Goal: Find specific page/section: Find specific page/section

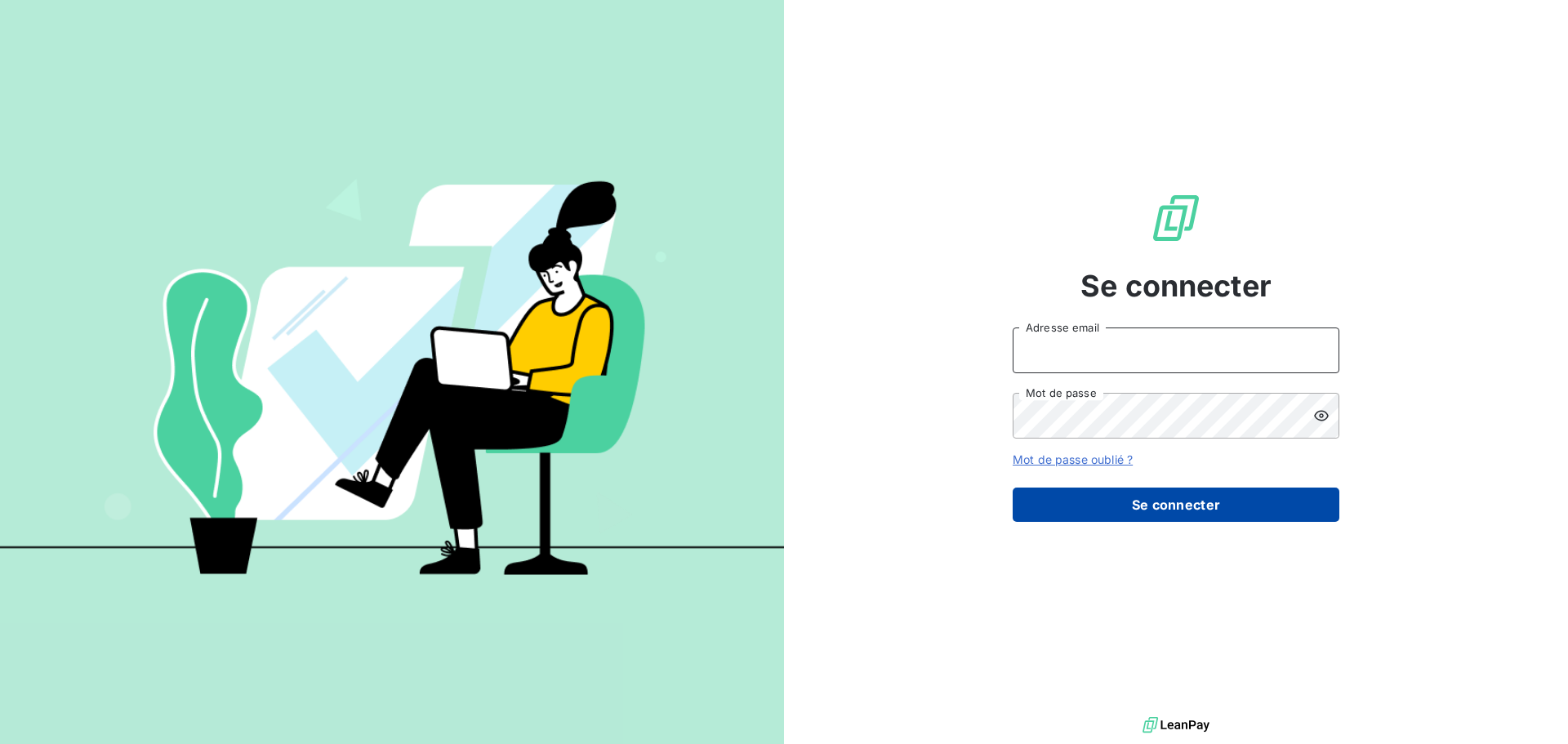
type input "[EMAIL_ADDRESS][DOMAIN_NAME]"
click at [1189, 507] on button "Se connecter" at bounding box center [1176, 504] width 327 height 35
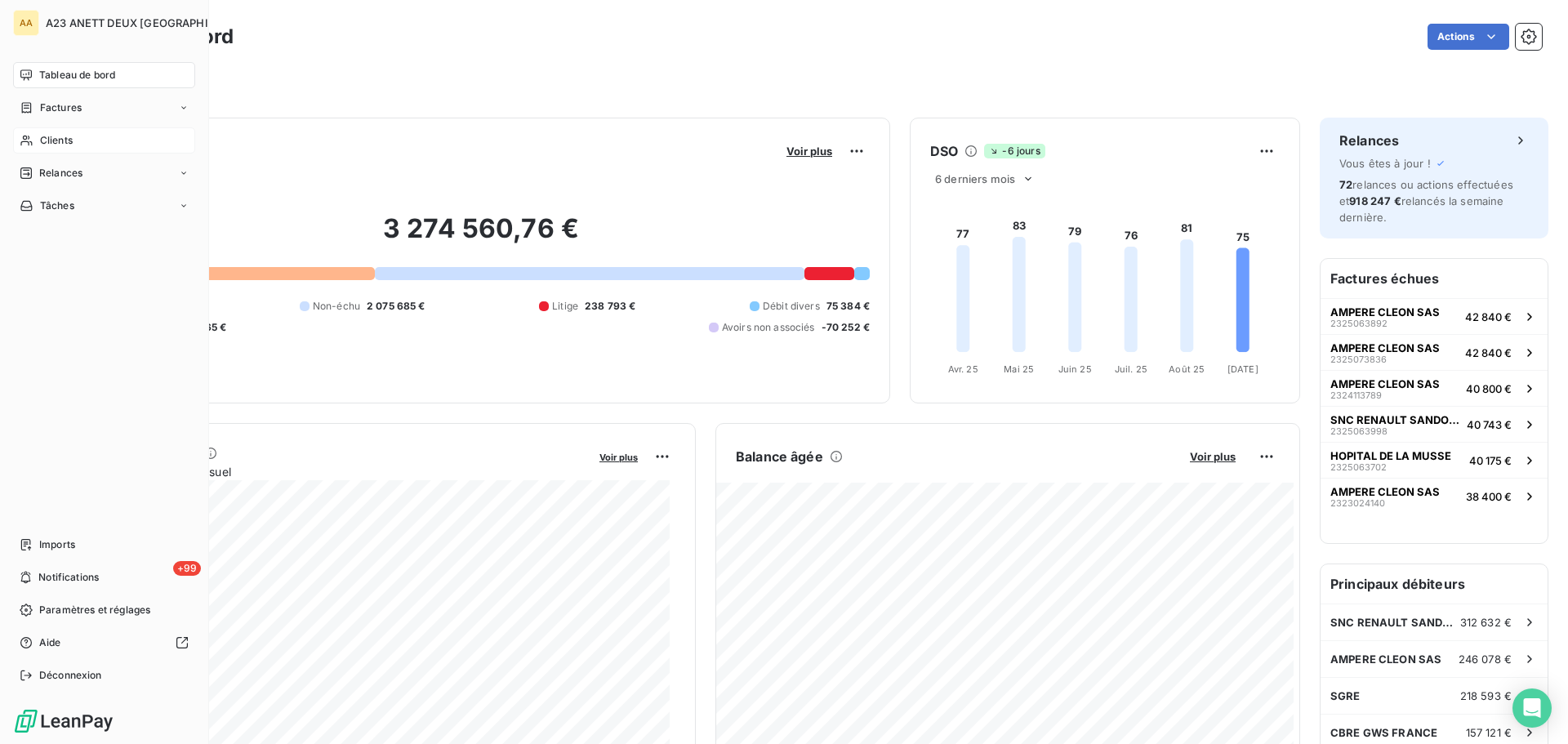
click at [74, 144] on div "Clients" at bounding box center [104, 140] width 182 height 26
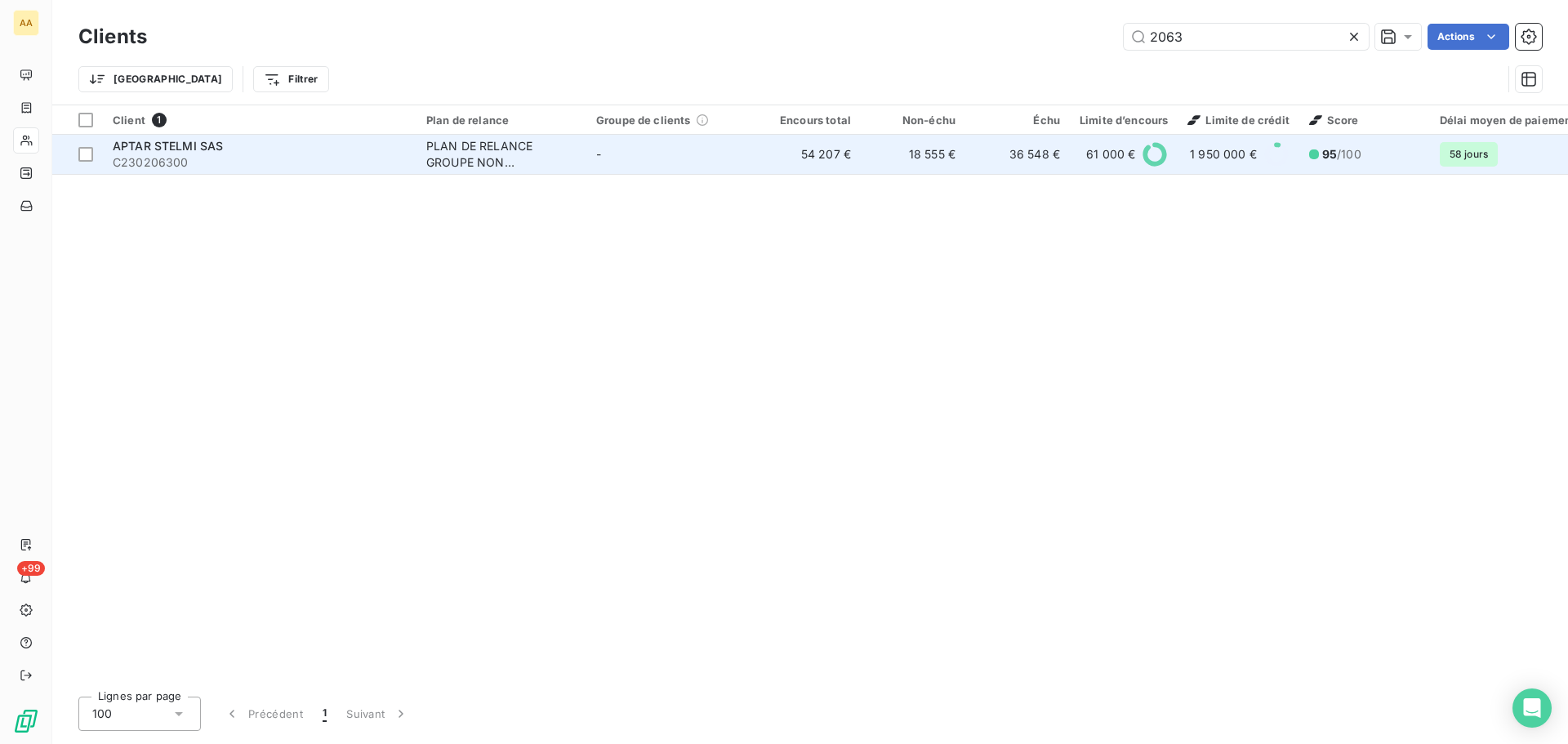
type input "2063"
click at [219, 156] on span "C230206300" at bounding box center [259, 162] width 294 height 16
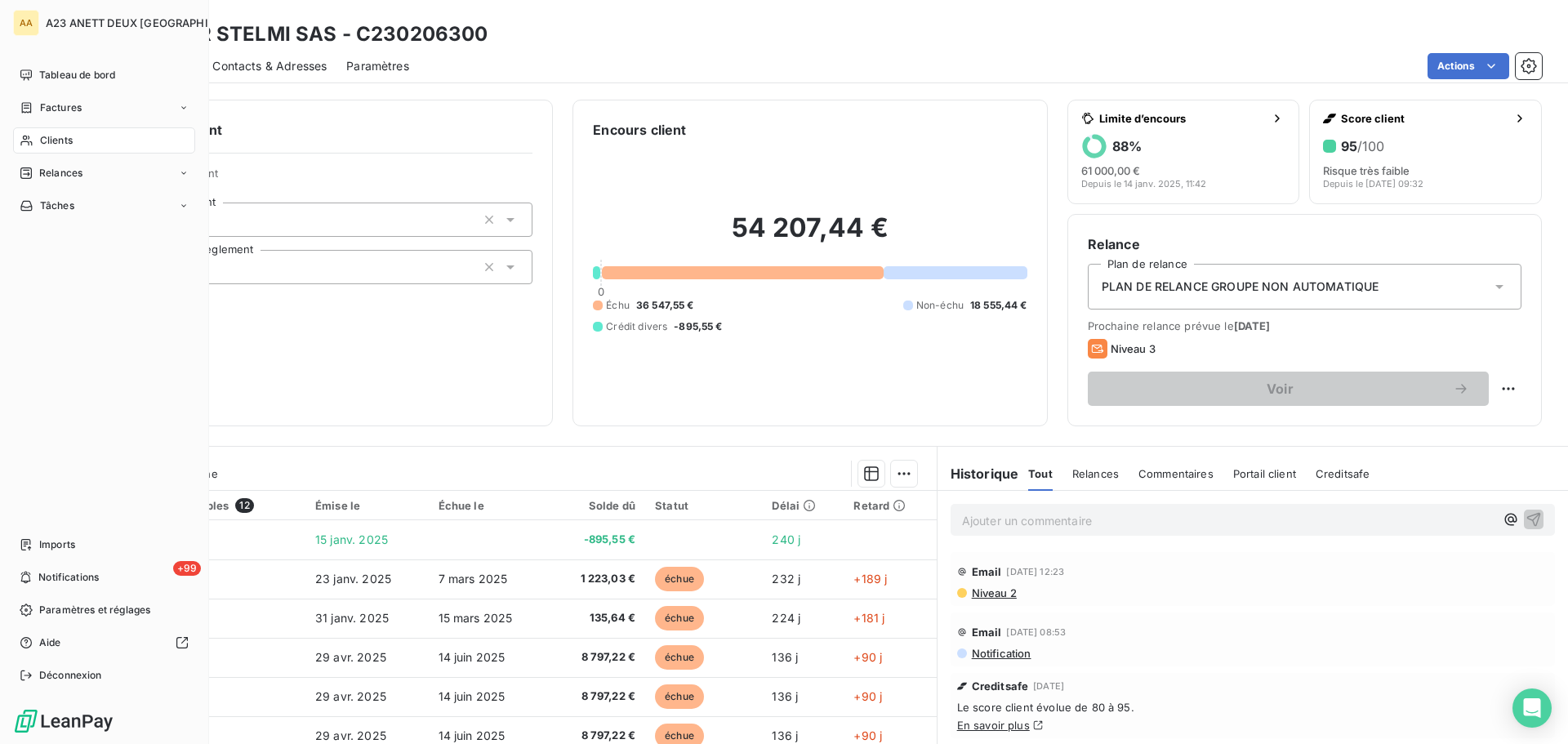
click at [36, 139] on div "Clients" at bounding box center [104, 140] width 182 height 26
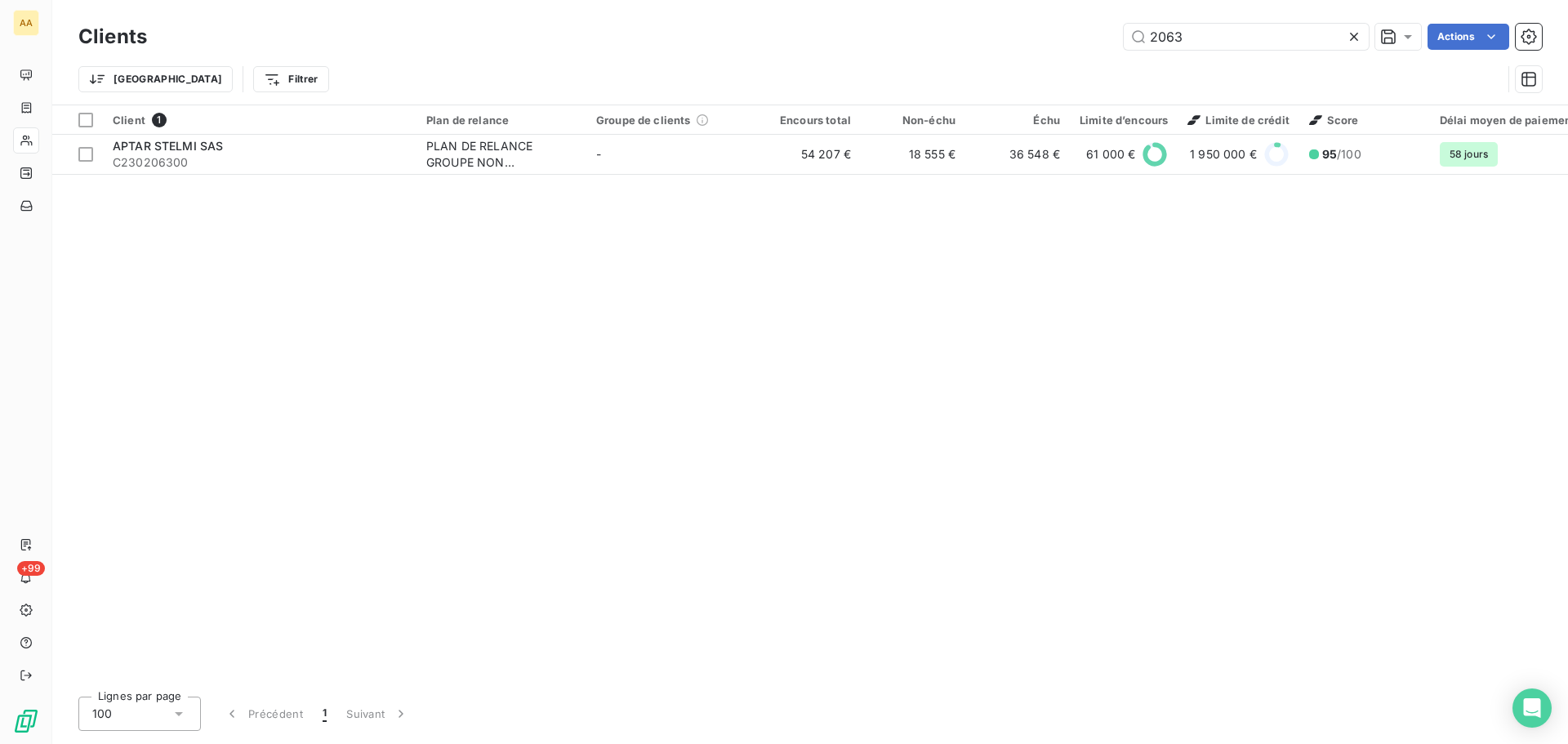
drag, startPoint x: 1189, startPoint y: 43, endPoint x: 1089, endPoint y: 53, distance: 100.5
click at [1089, 53] on div "Clients 2063 Actions" at bounding box center [810, 36] width 1463 height 35
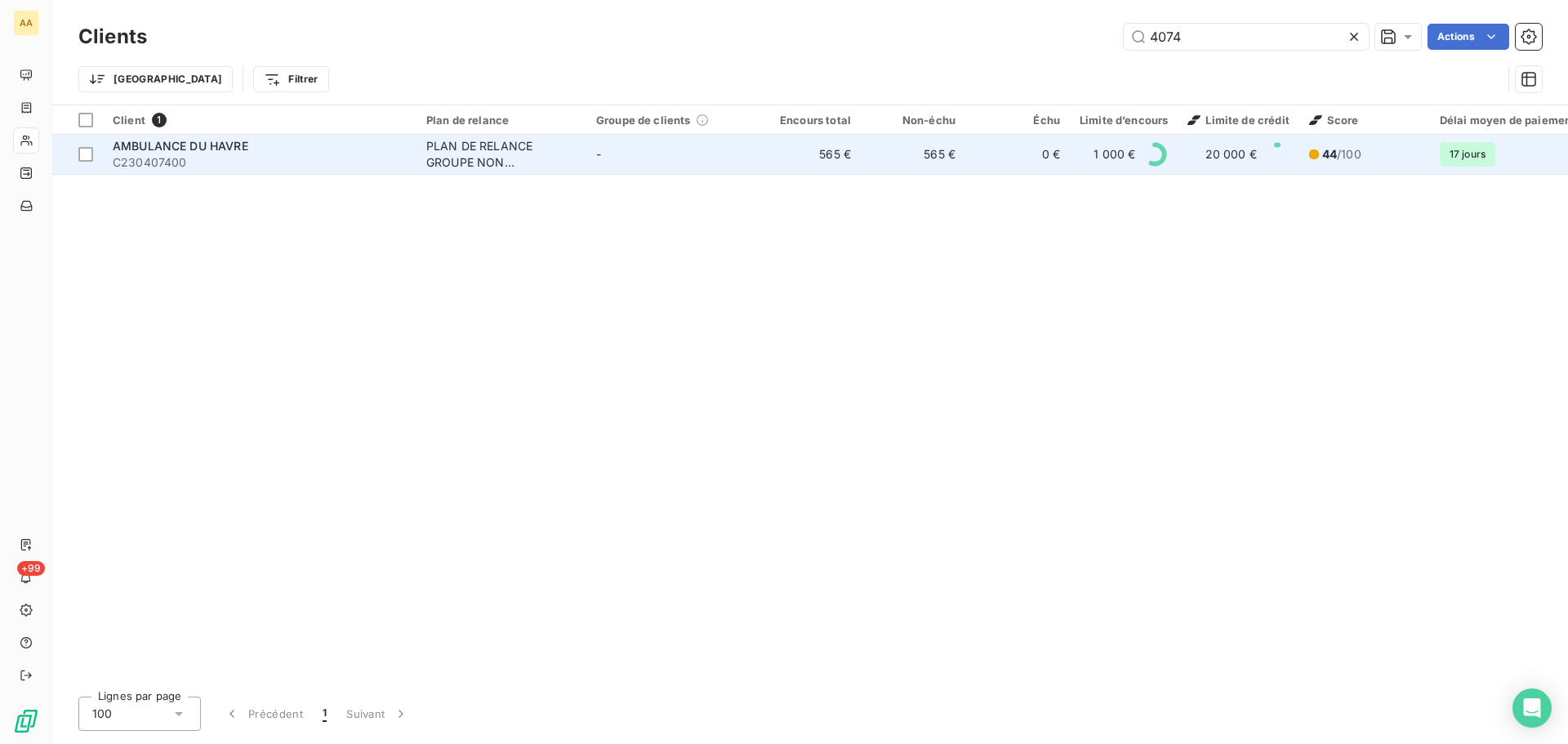
type input "4074"
click at [260, 168] on span "C230407400" at bounding box center [259, 162] width 294 height 16
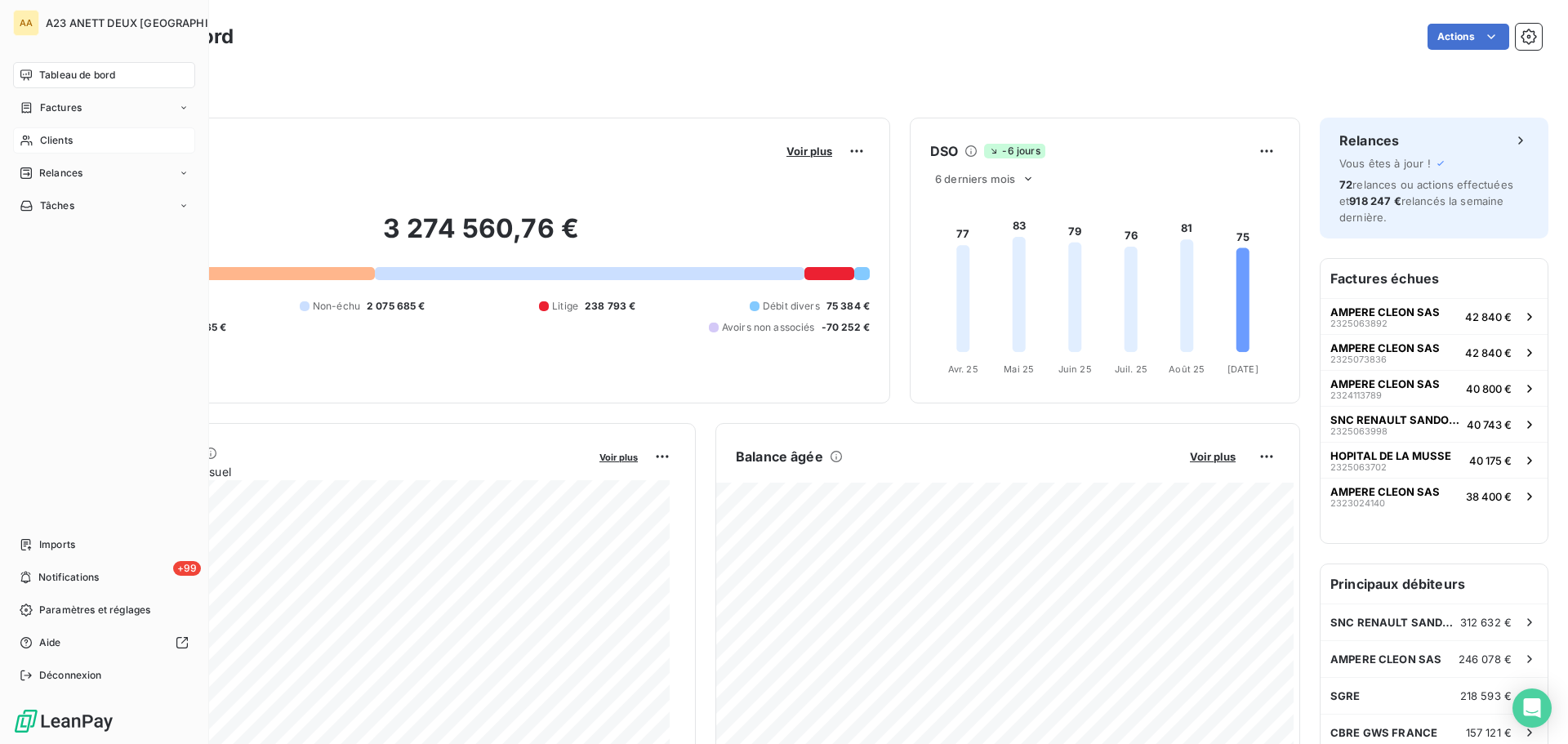
click at [59, 146] on span "Clients" at bounding box center [56, 140] width 33 height 15
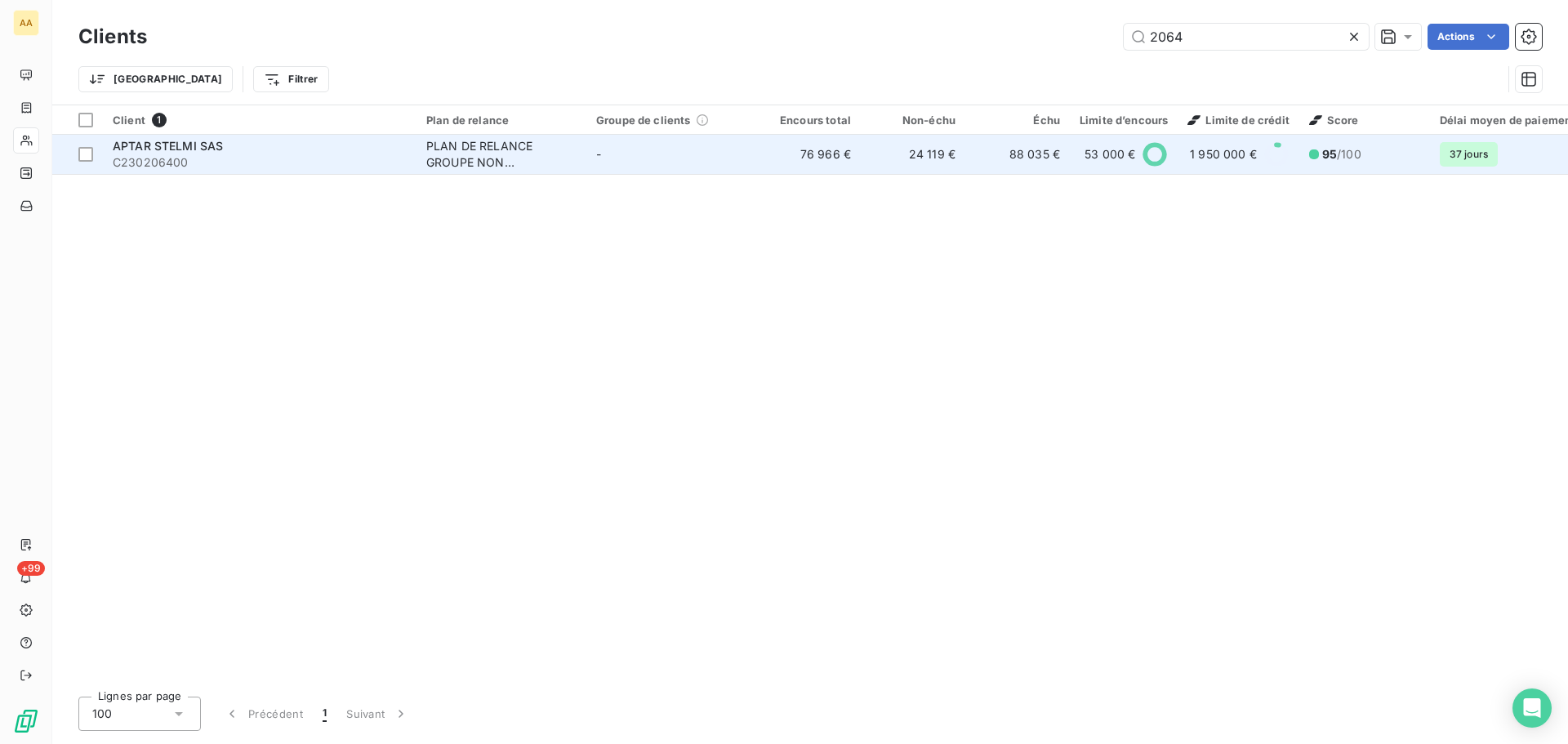
type input "2064"
click at [234, 161] on span "C230206400" at bounding box center [259, 162] width 294 height 16
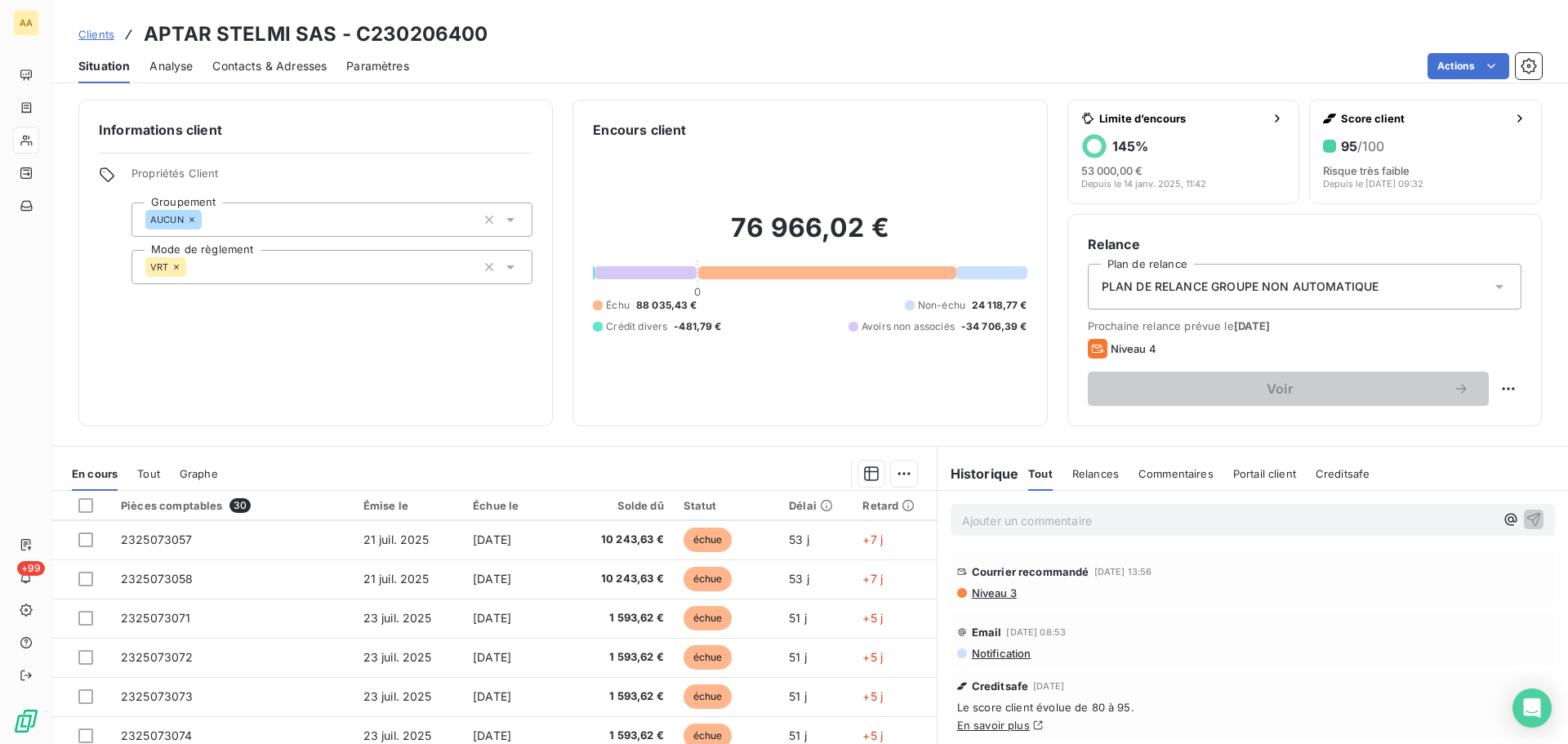
scroll to position [696, 0]
